Goal: Task Accomplishment & Management: Use online tool/utility

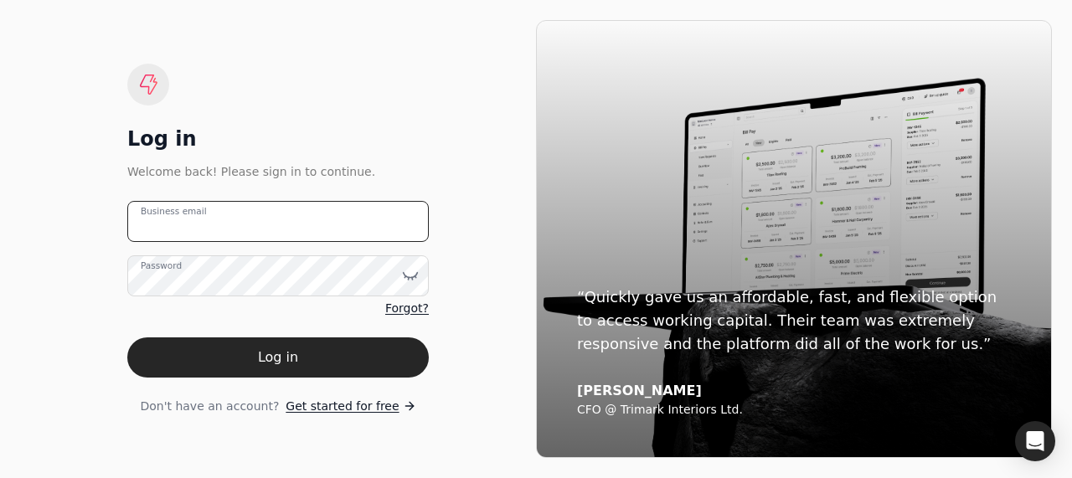
type email "[PERSON_NAME][EMAIL_ADDRESS][PERSON_NAME][US_STATE][DOMAIN_NAME]"
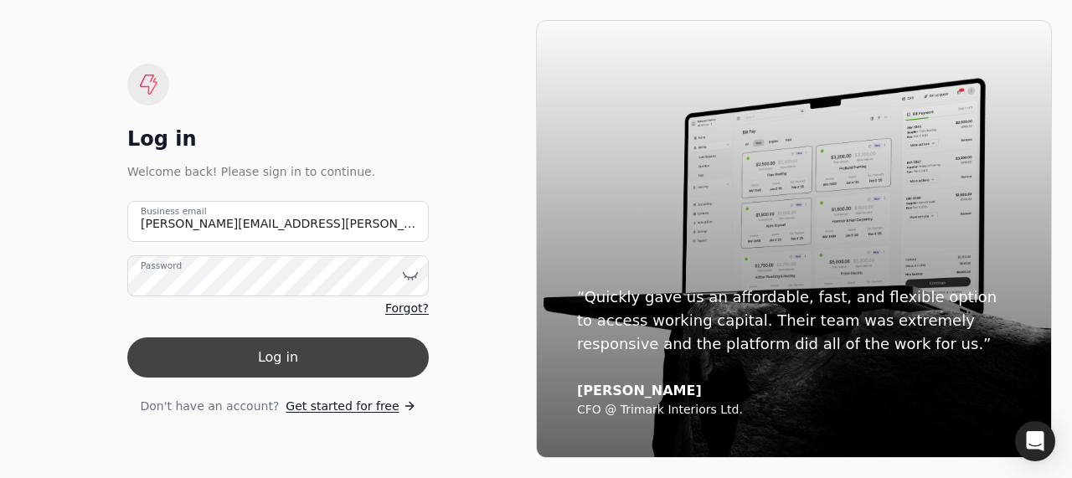
click at [277, 348] on button "Log in" at bounding box center [277, 357] width 301 height 40
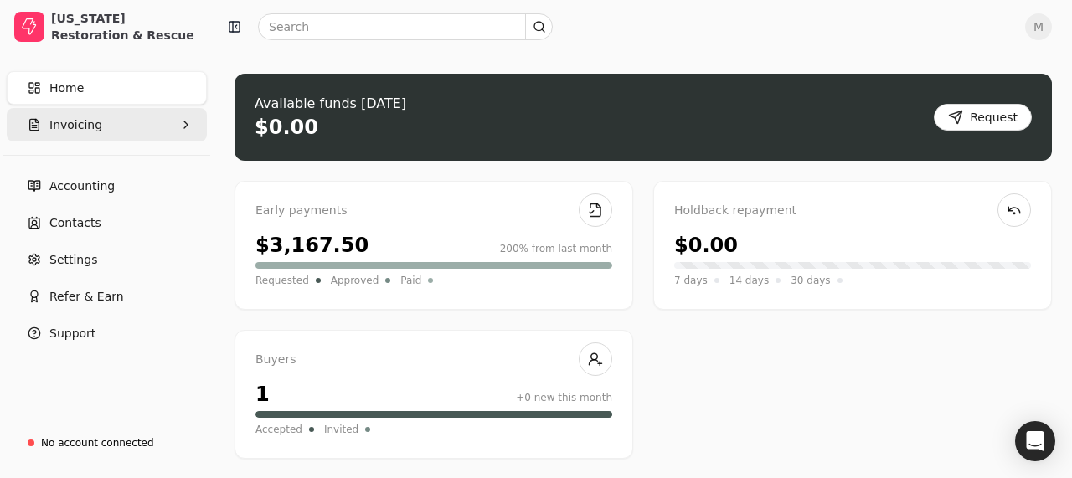
click at [136, 138] on button "Invoicing" at bounding box center [107, 124] width 200 height 33
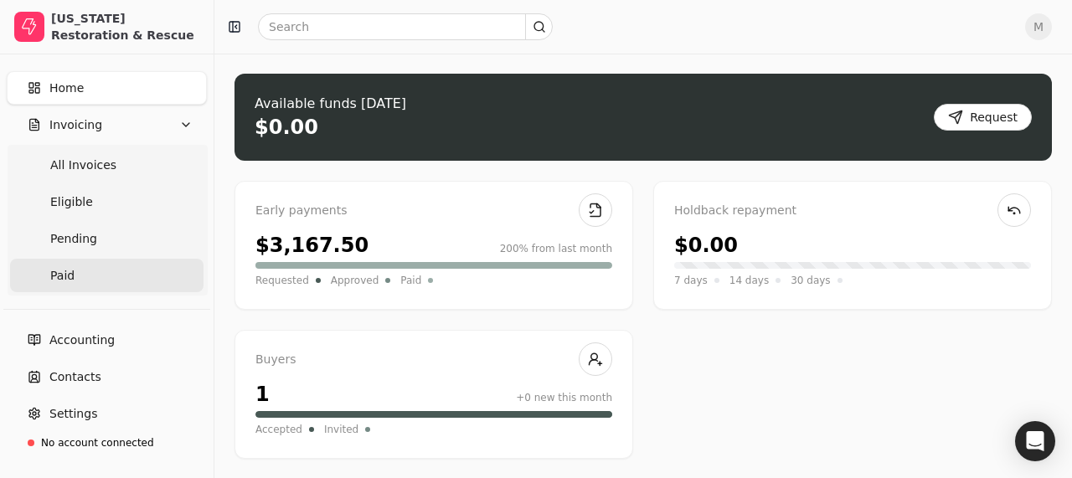
click at [136, 280] on link "Paid" at bounding box center [106, 275] width 193 height 33
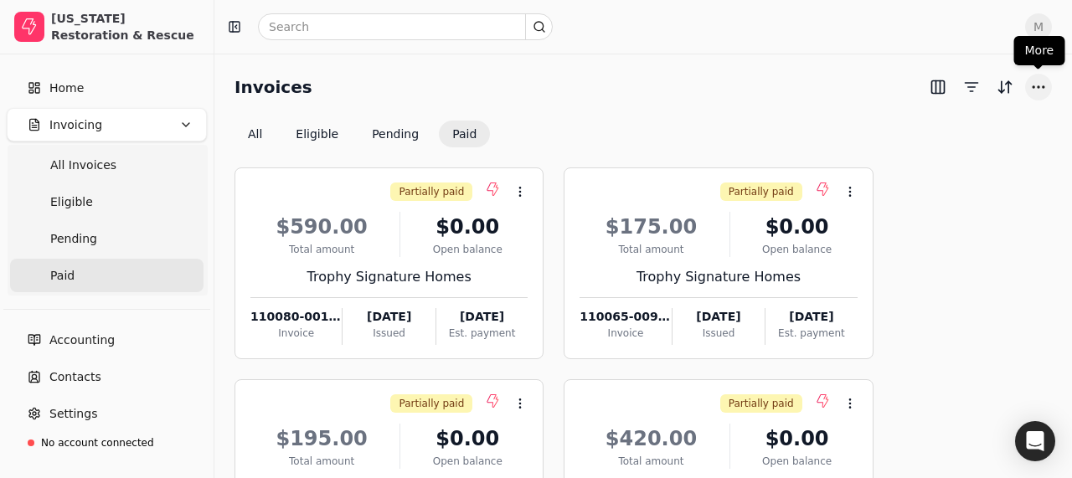
click at [1038, 87] on button "More" at bounding box center [1038, 87] width 27 height 27
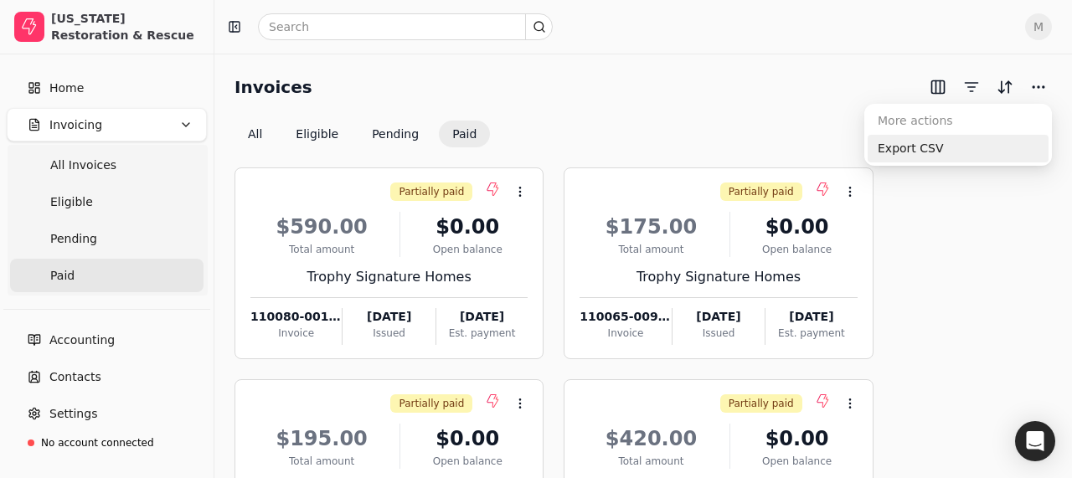
click at [933, 151] on div "Export CSV" at bounding box center [957, 149] width 181 height 28
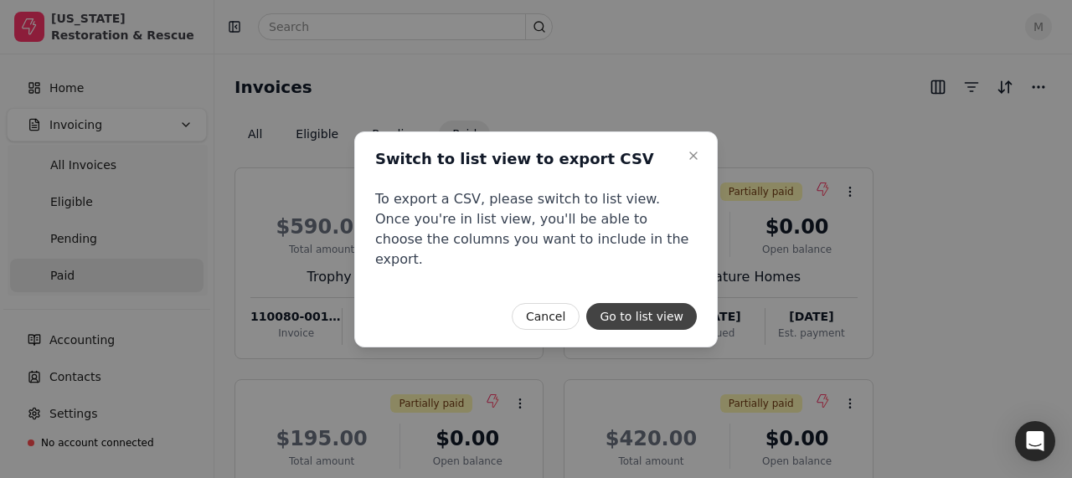
click at [664, 306] on button "Go to list view" at bounding box center [641, 316] width 111 height 27
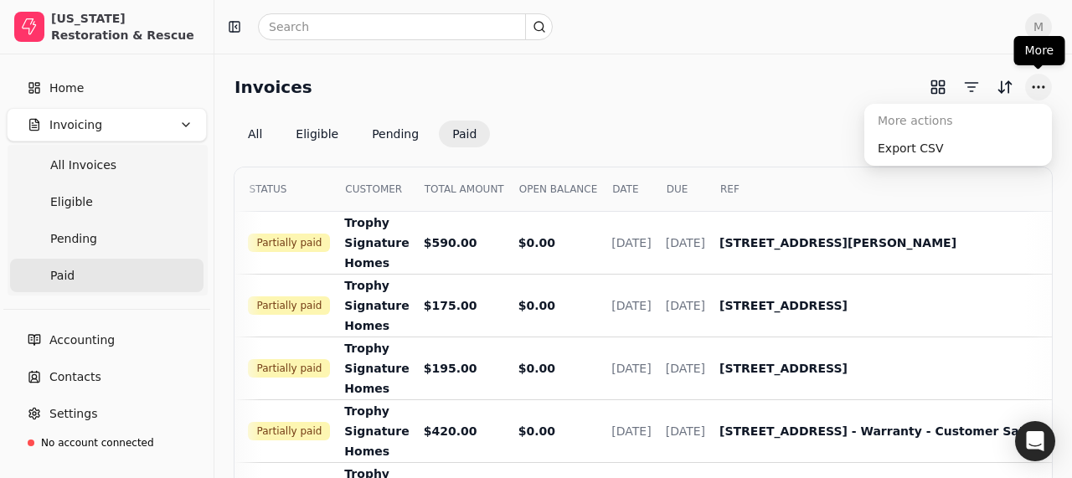
click at [1035, 96] on button "More" at bounding box center [1038, 87] width 27 height 27
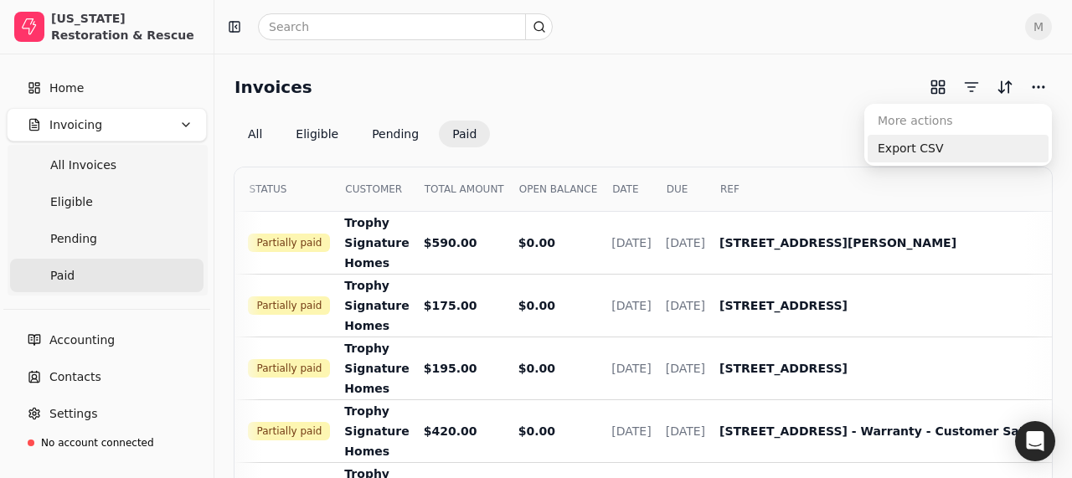
click at [994, 141] on div "Export CSV" at bounding box center [957, 149] width 181 height 28
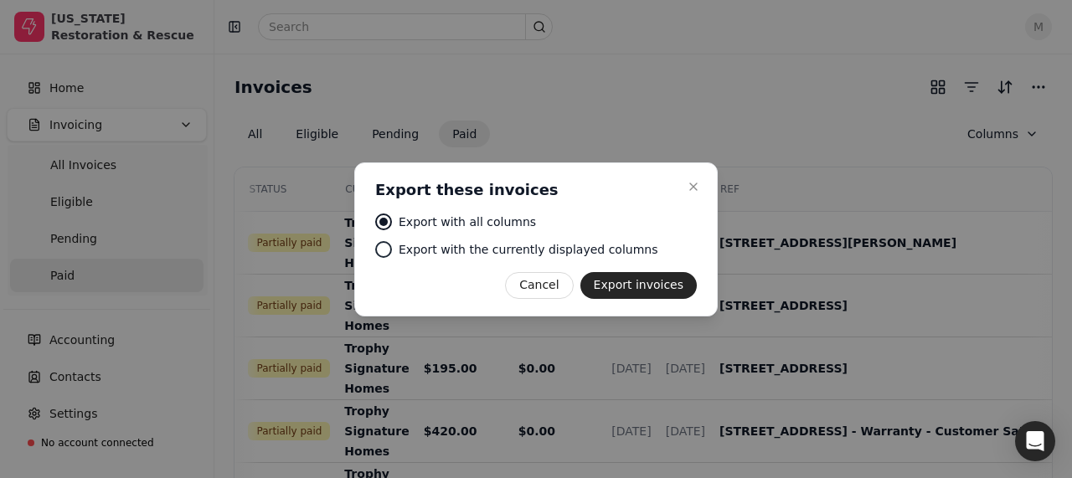
click at [389, 252] on div at bounding box center [383, 249] width 17 height 17
click at [395, 215] on div "Export with all columns" at bounding box center [536, 223] width 322 height 18
click at [677, 288] on button "Export invoices" at bounding box center [638, 285] width 116 height 27
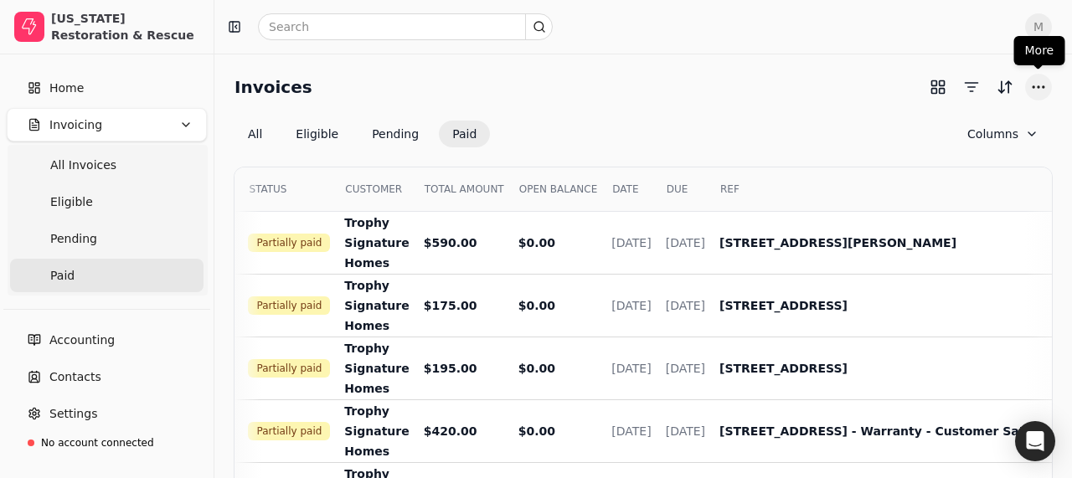
click at [1037, 90] on button "More" at bounding box center [1038, 87] width 27 height 27
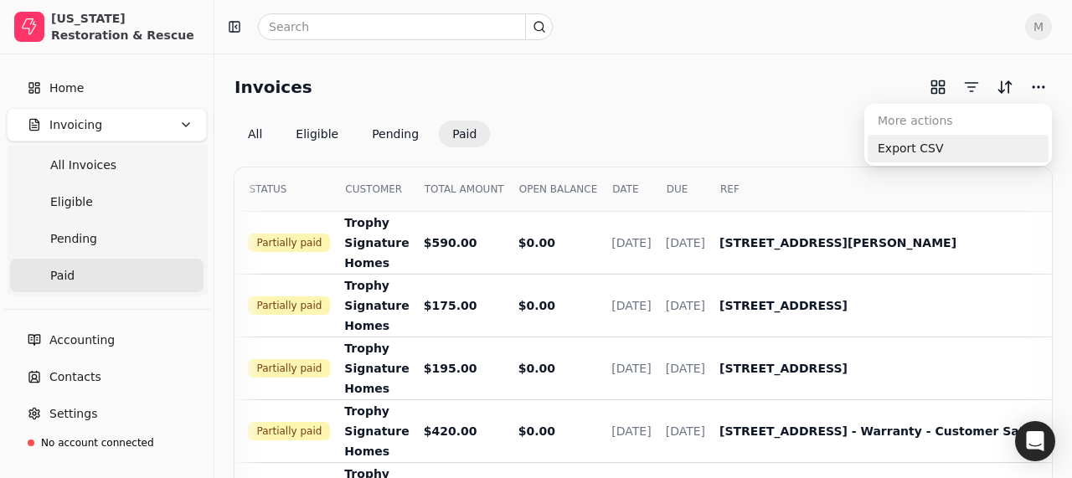
click at [934, 151] on div "Export CSV" at bounding box center [957, 149] width 181 height 28
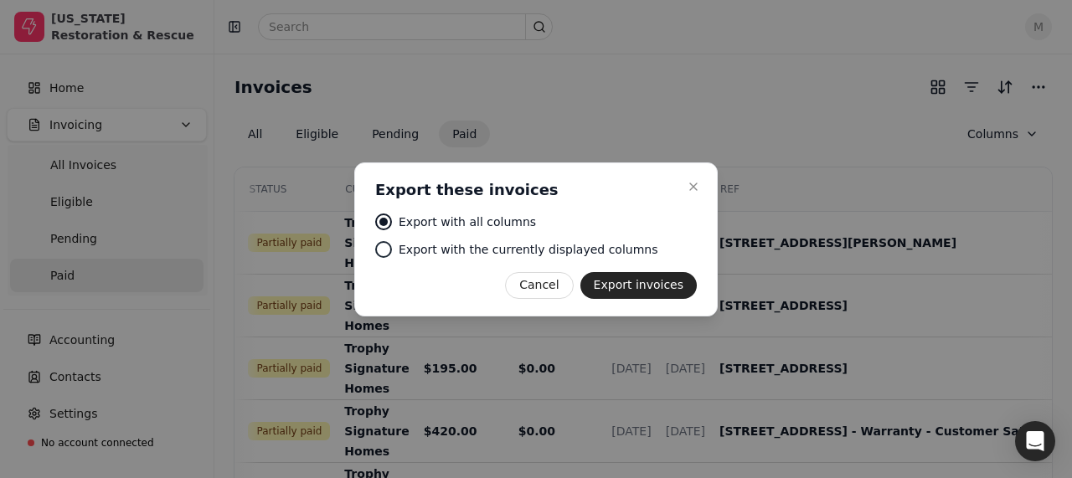
click at [386, 253] on div at bounding box center [383, 249] width 8 height 8
click at [659, 287] on button "Export invoices" at bounding box center [638, 285] width 116 height 27
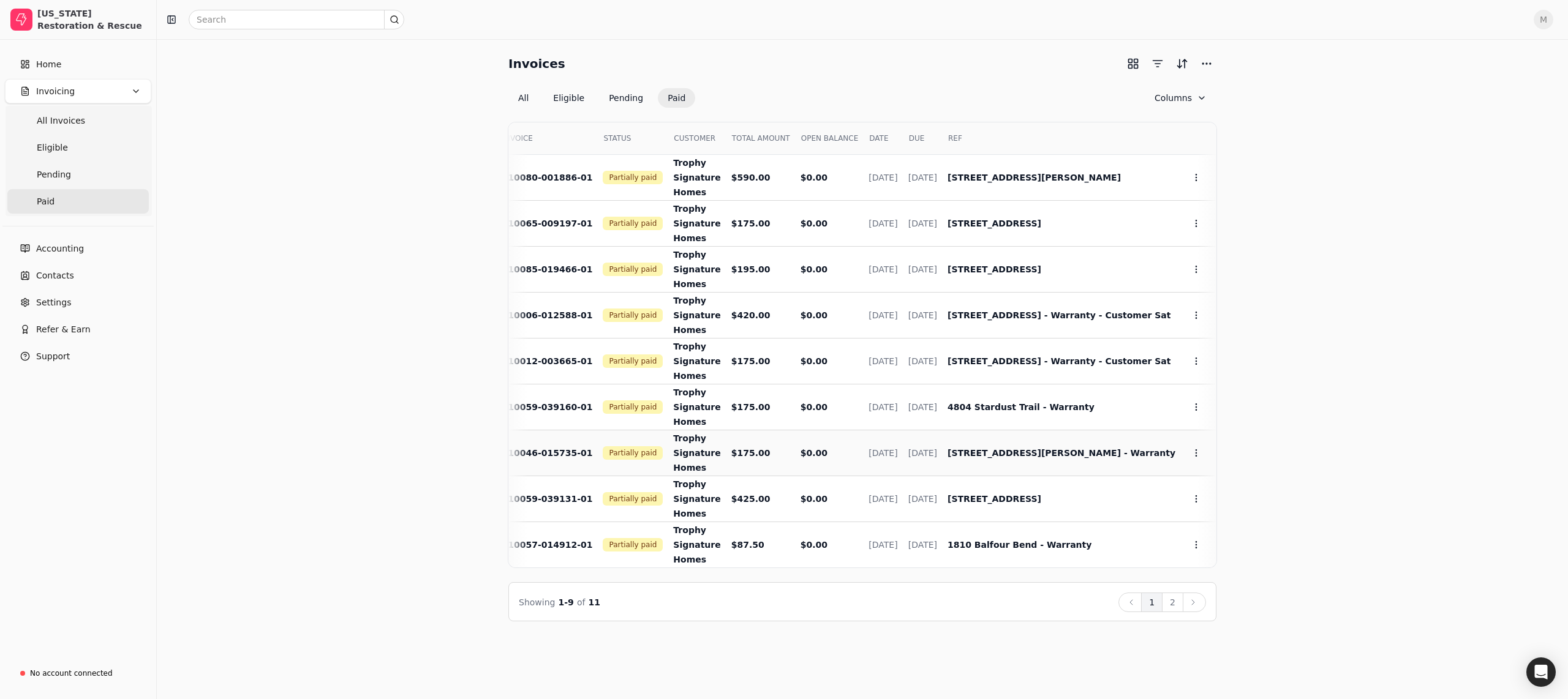
scroll to position [7, 0]
click at [783, 349] on button "2" at bounding box center [1172, 602] width 21 height 20
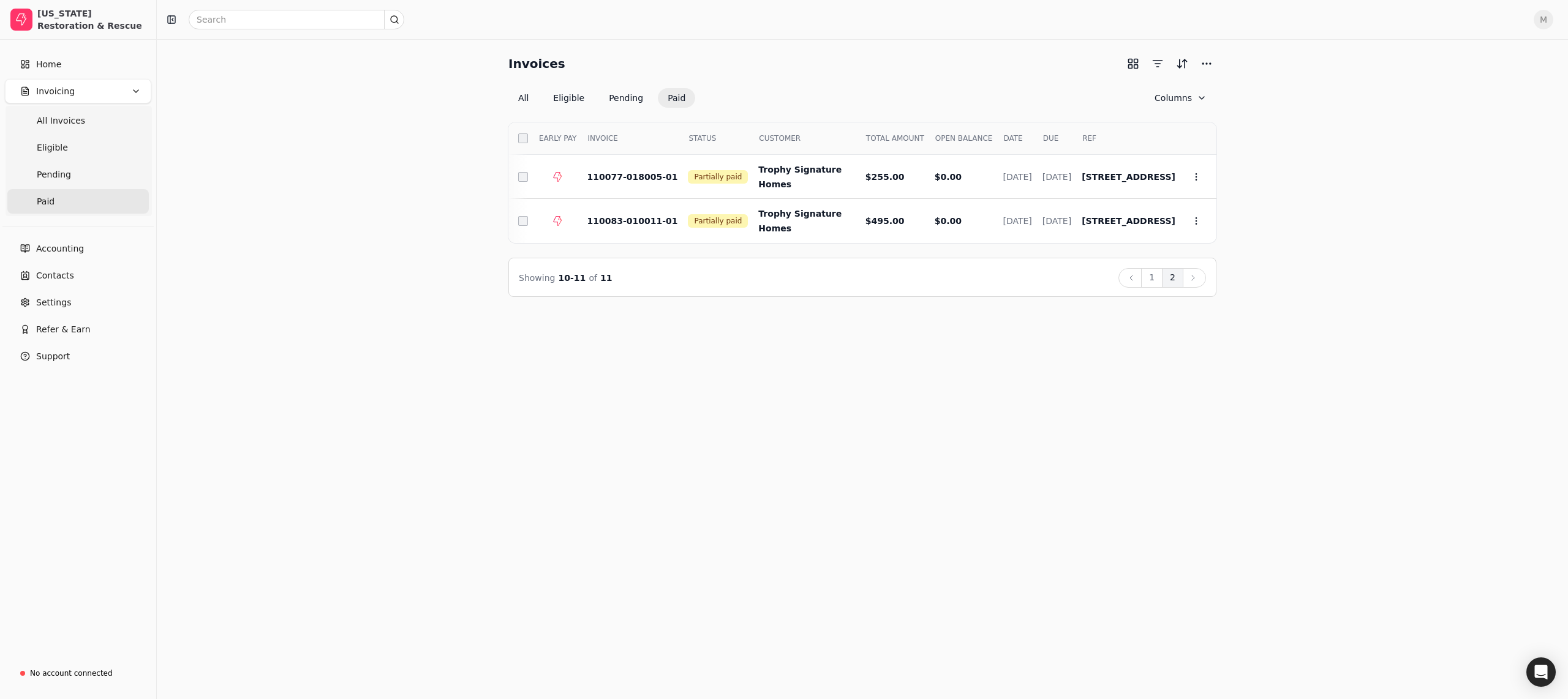
scroll to position [0, 0]
click at [538, 107] on button "All" at bounding box center [523, 98] width 30 height 20
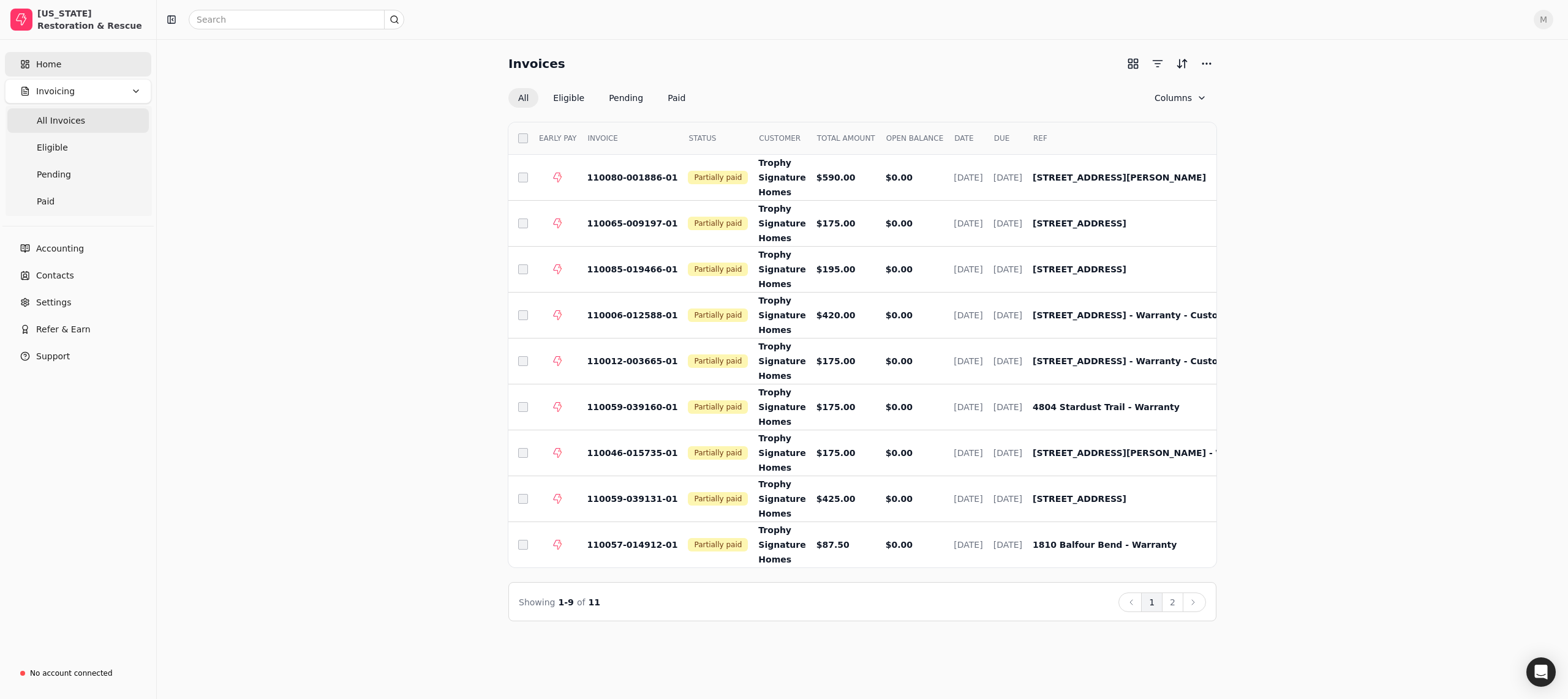
click at [81, 73] on link "Home" at bounding box center [78, 64] width 146 height 24
